Goal: Information Seeking & Learning: Check status

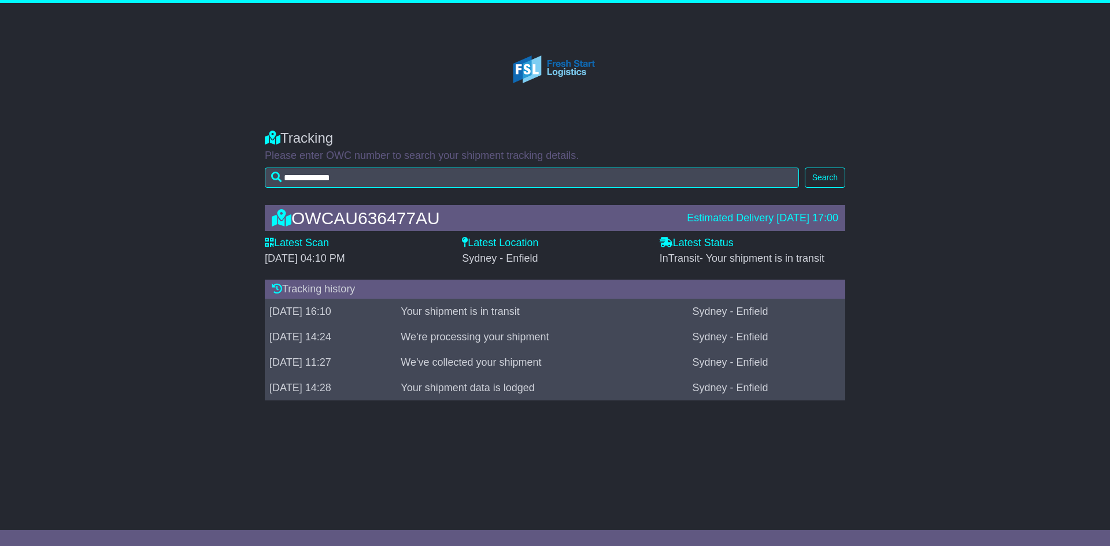
click at [814, 174] on button "Search" at bounding box center [825, 178] width 40 height 20
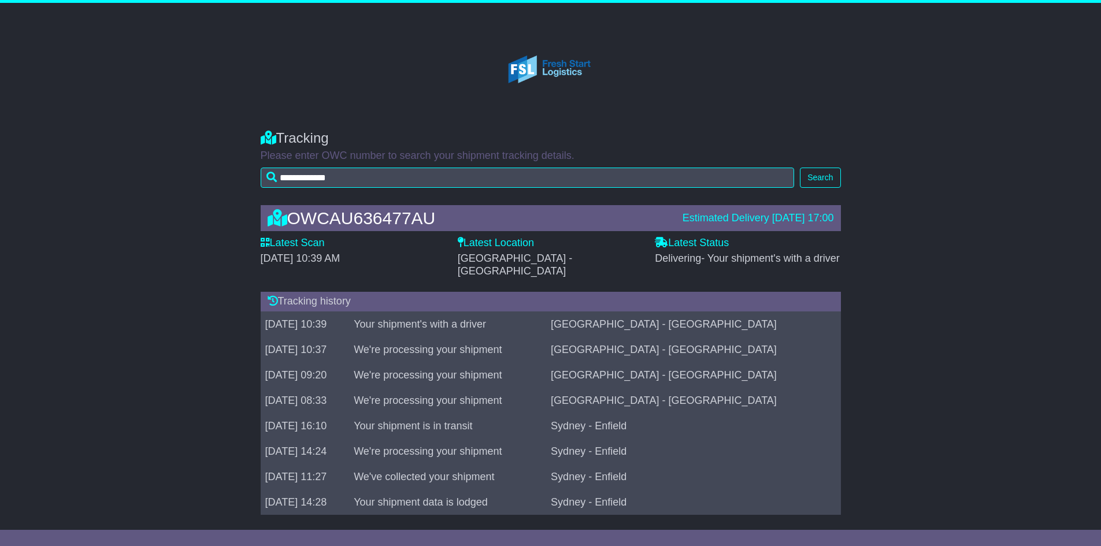
click at [829, 167] on div "**********" at bounding box center [551, 155] width 592 height 75
click at [815, 172] on button "Search" at bounding box center [820, 178] width 40 height 20
